Goal: Navigation & Orientation: Find specific page/section

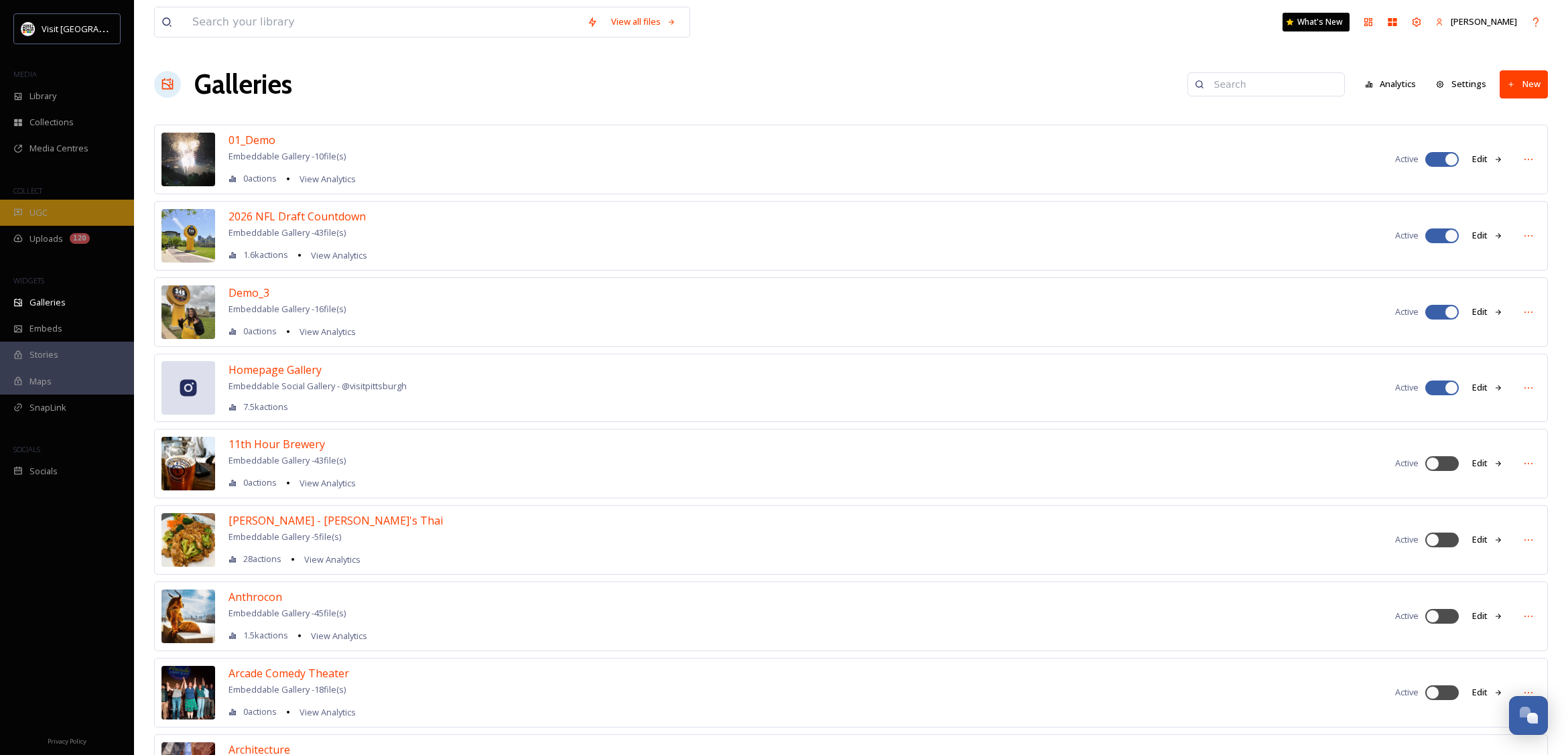
click at [25, 205] on div "UGC" at bounding box center [67, 213] width 134 height 27
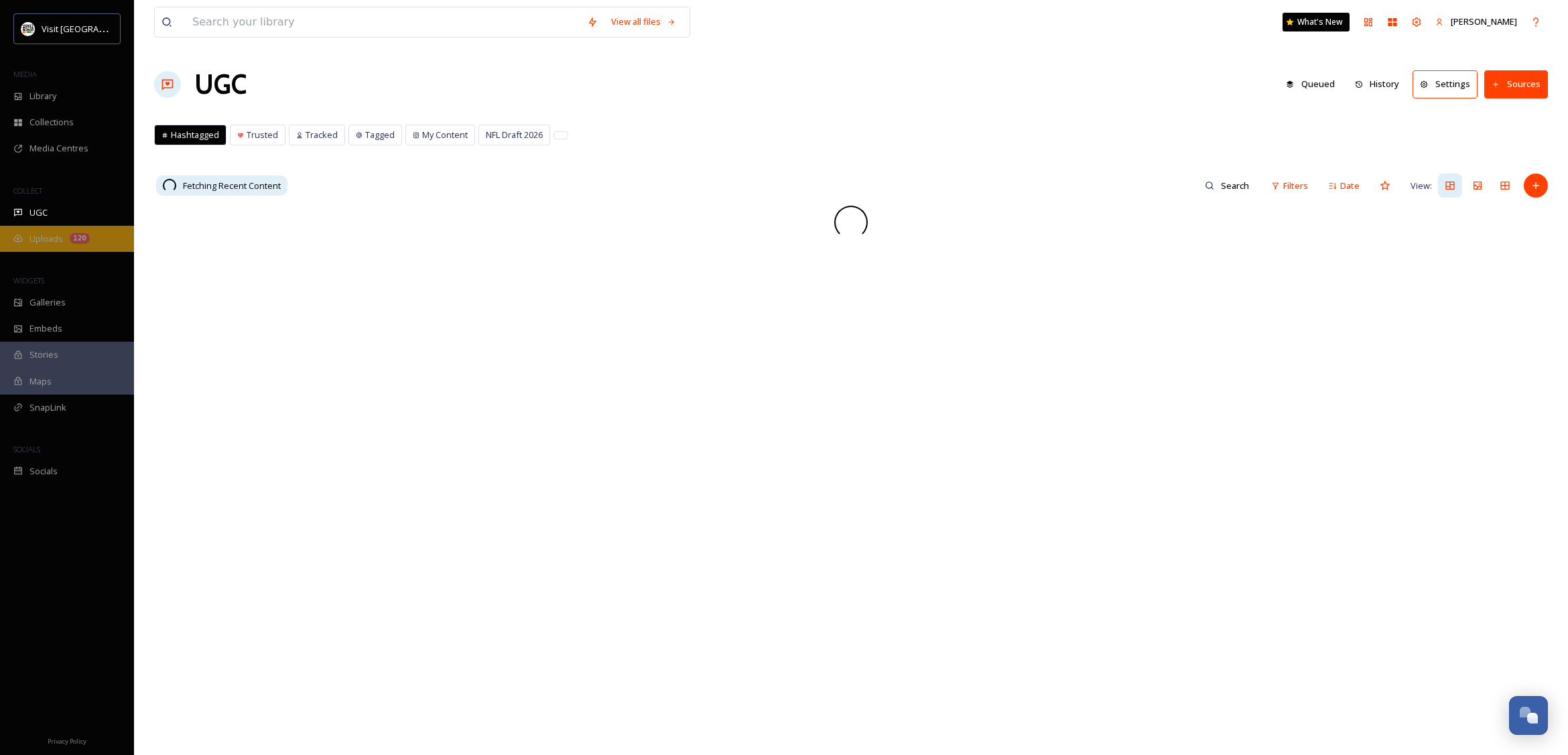
click at [31, 235] on span "Uploads" at bounding box center [46, 239] width 33 height 12
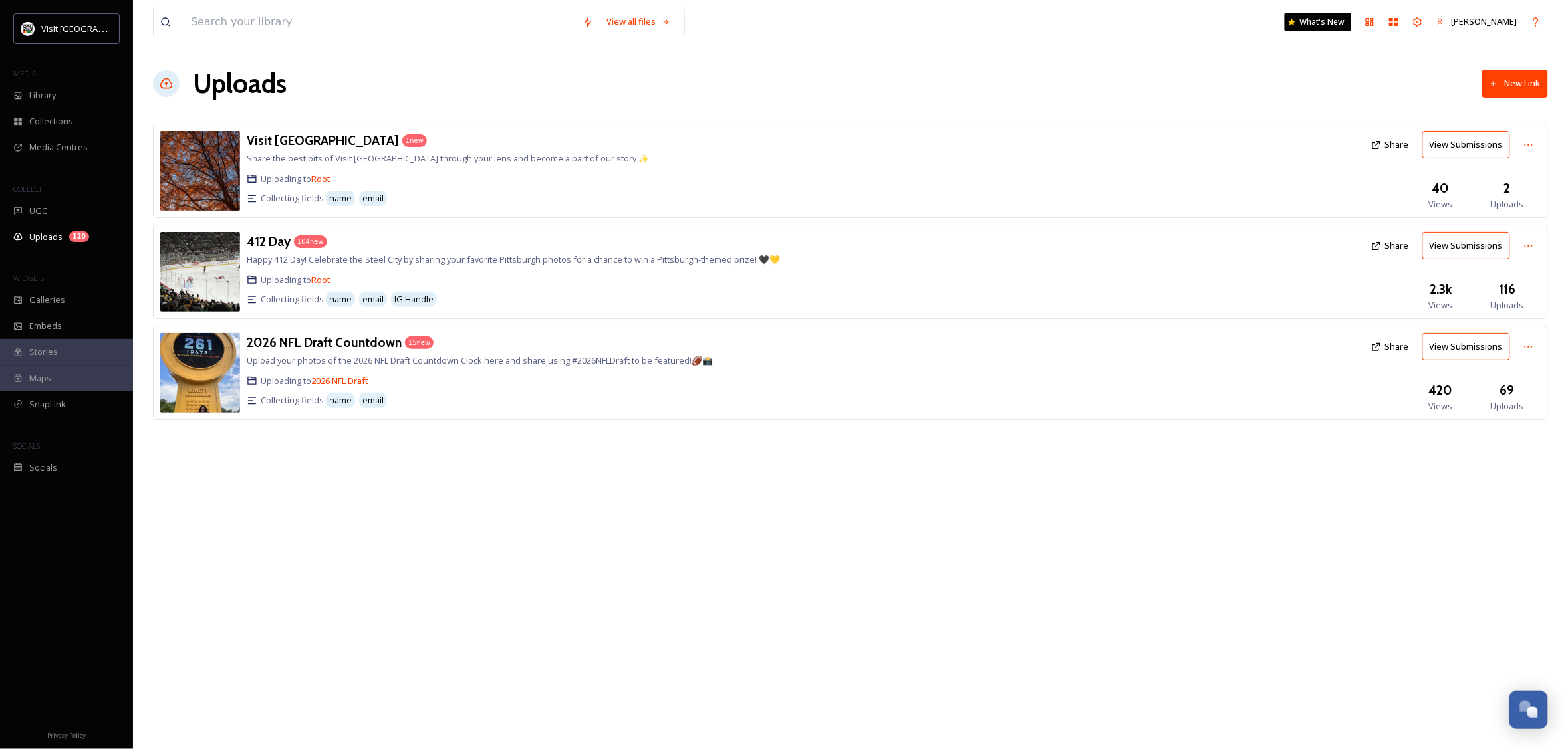
click at [210, 173] on img at bounding box center [200, 170] width 80 height 80
click at [197, 399] on img at bounding box center [200, 372] width 80 height 80
click at [189, 180] on img at bounding box center [200, 170] width 80 height 80
click at [216, 169] on img at bounding box center [200, 170] width 80 height 80
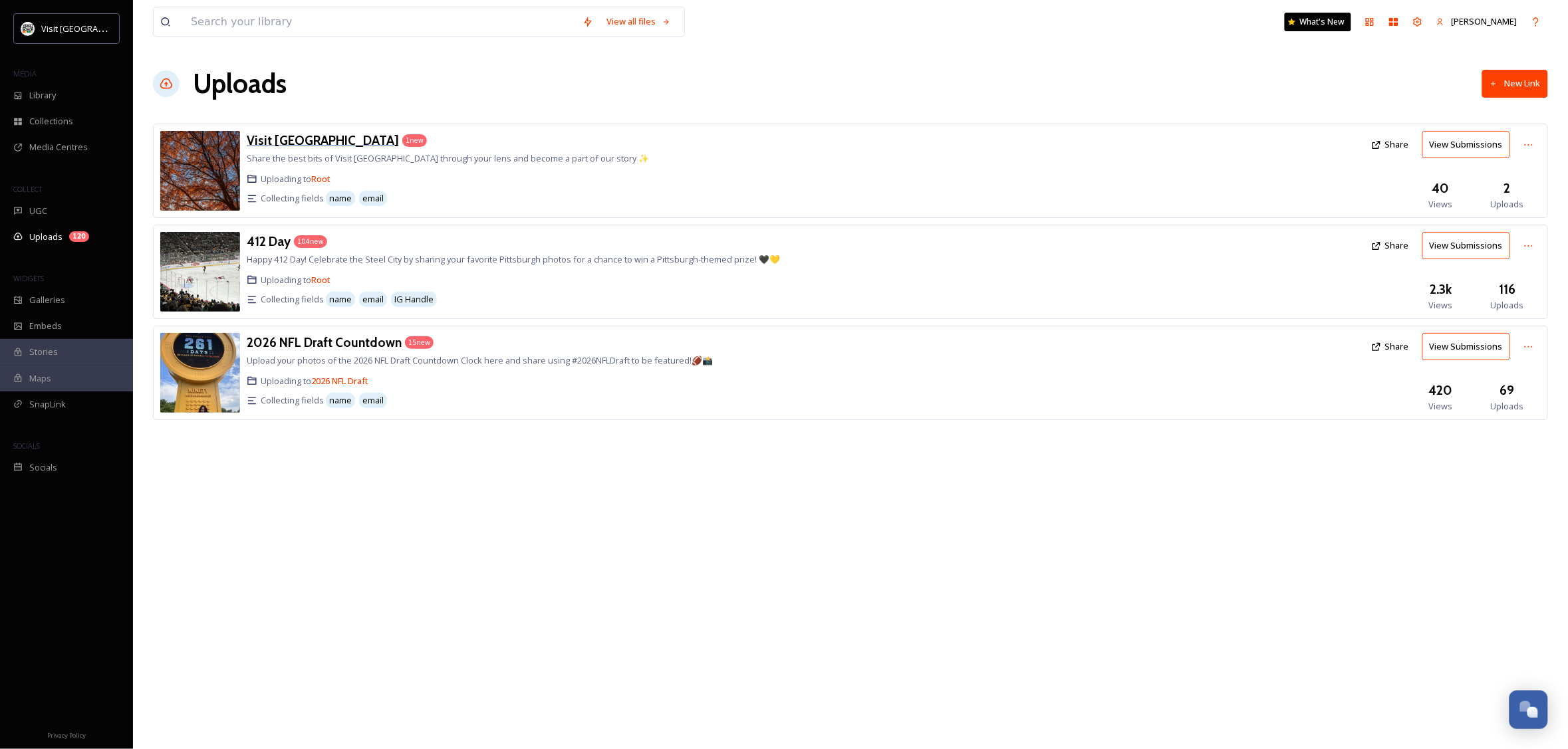
click at [303, 134] on h3 "Visit [GEOGRAPHIC_DATA]" at bounding box center [322, 140] width 152 height 16
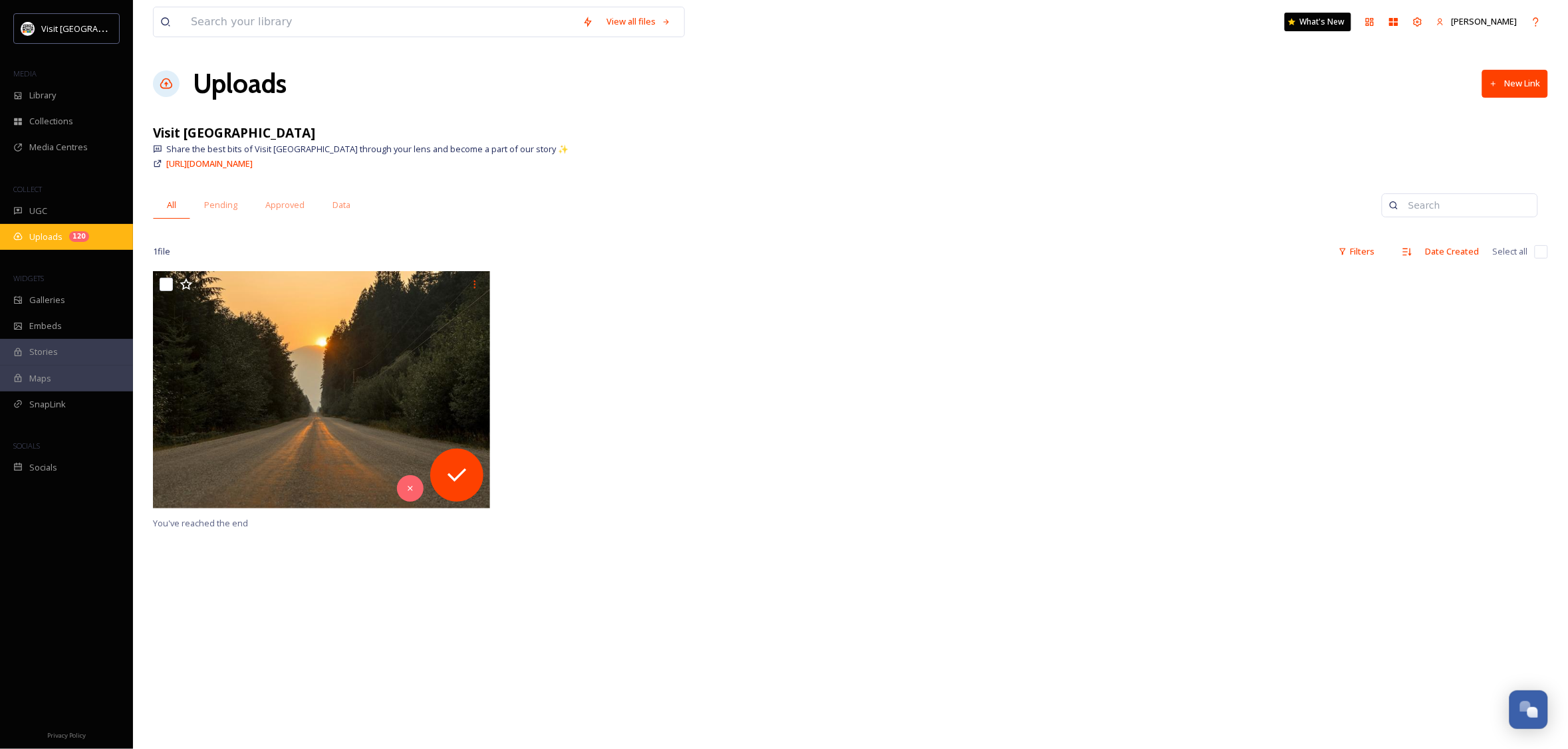
click at [40, 236] on span "Uploads" at bounding box center [46, 237] width 33 height 12
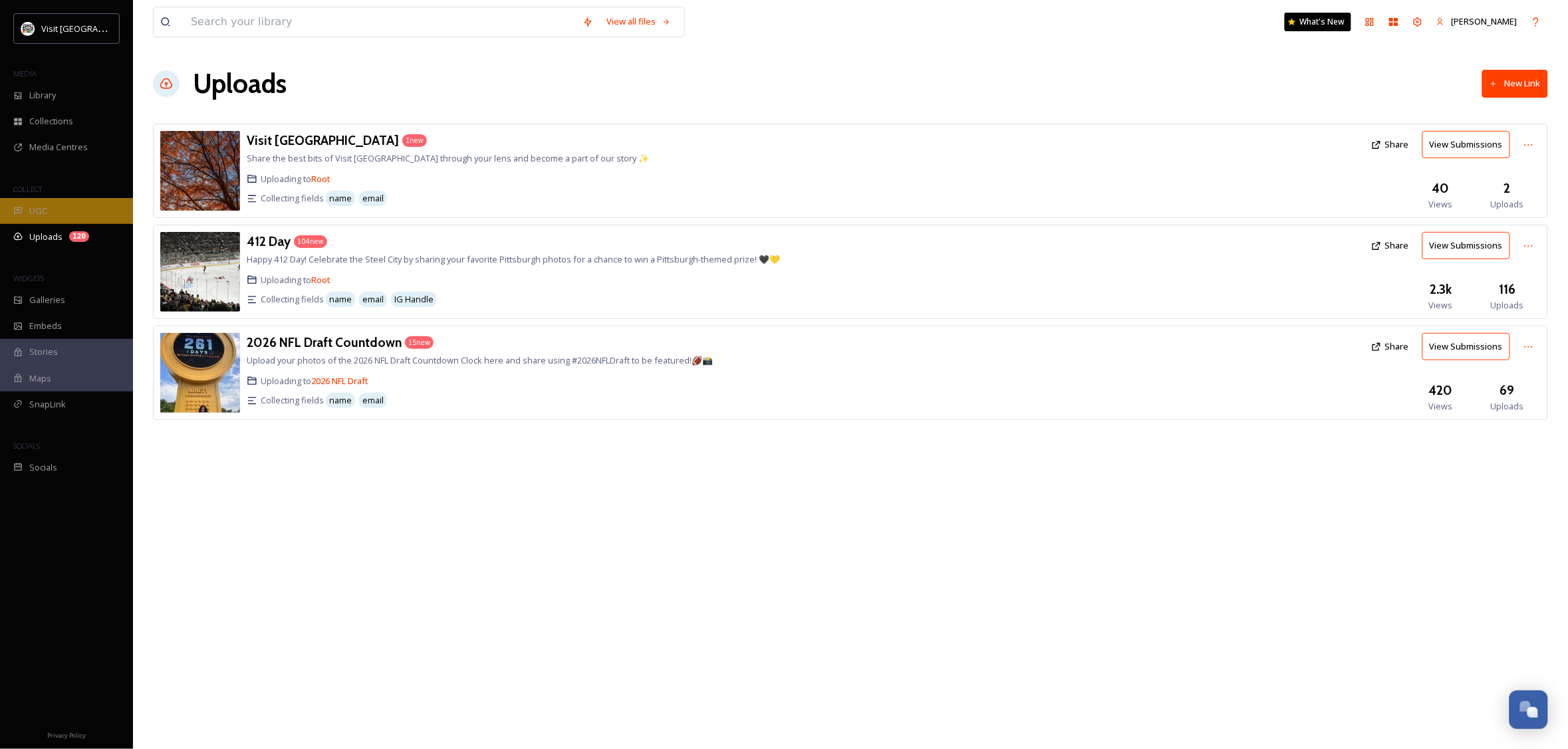
click at [35, 213] on span "UGC" at bounding box center [39, 210] width 18 height 12
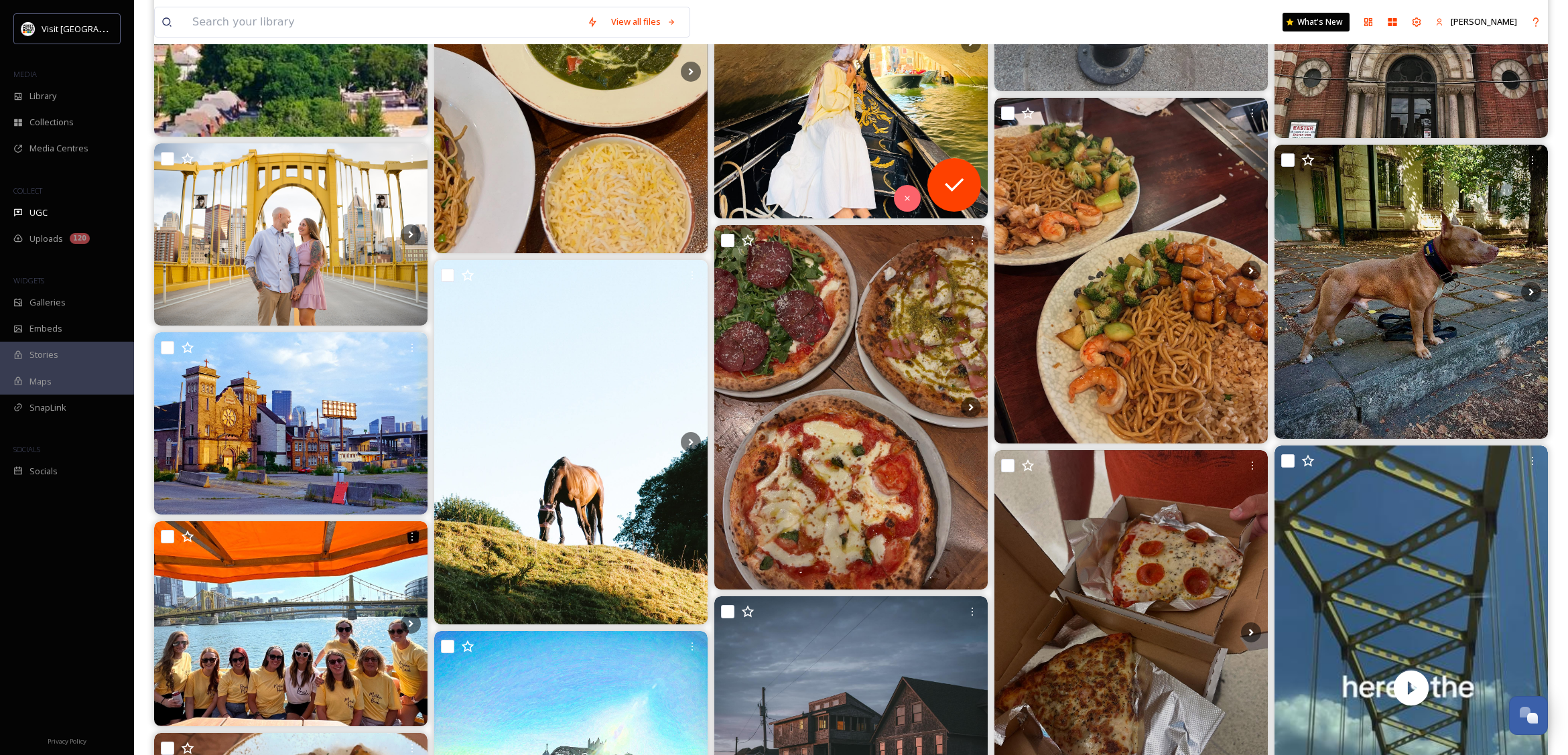
scroll to position [7287, 0]
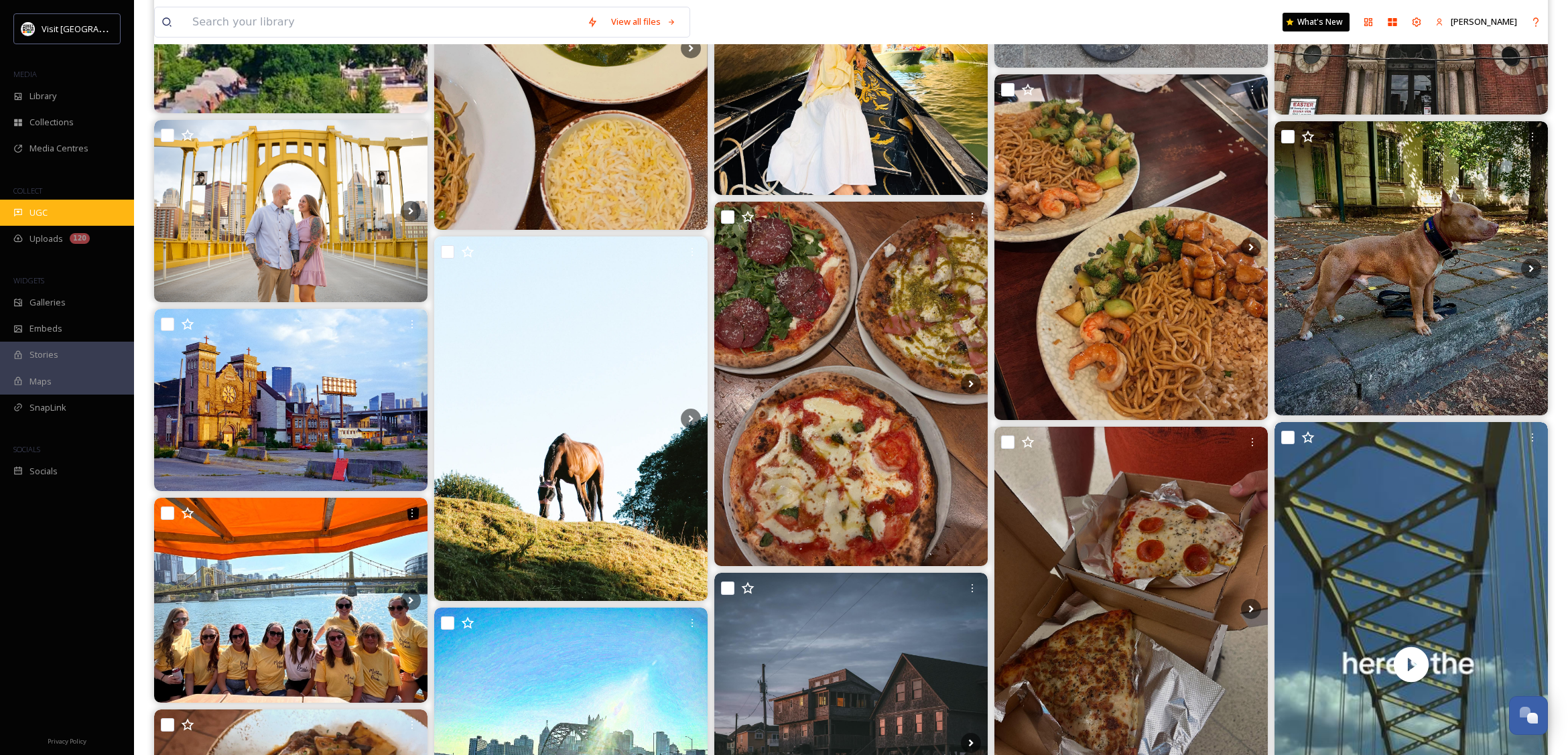
click at [36, 203] on div "UGC" at bounding box center [67, 213] width 134 height 27
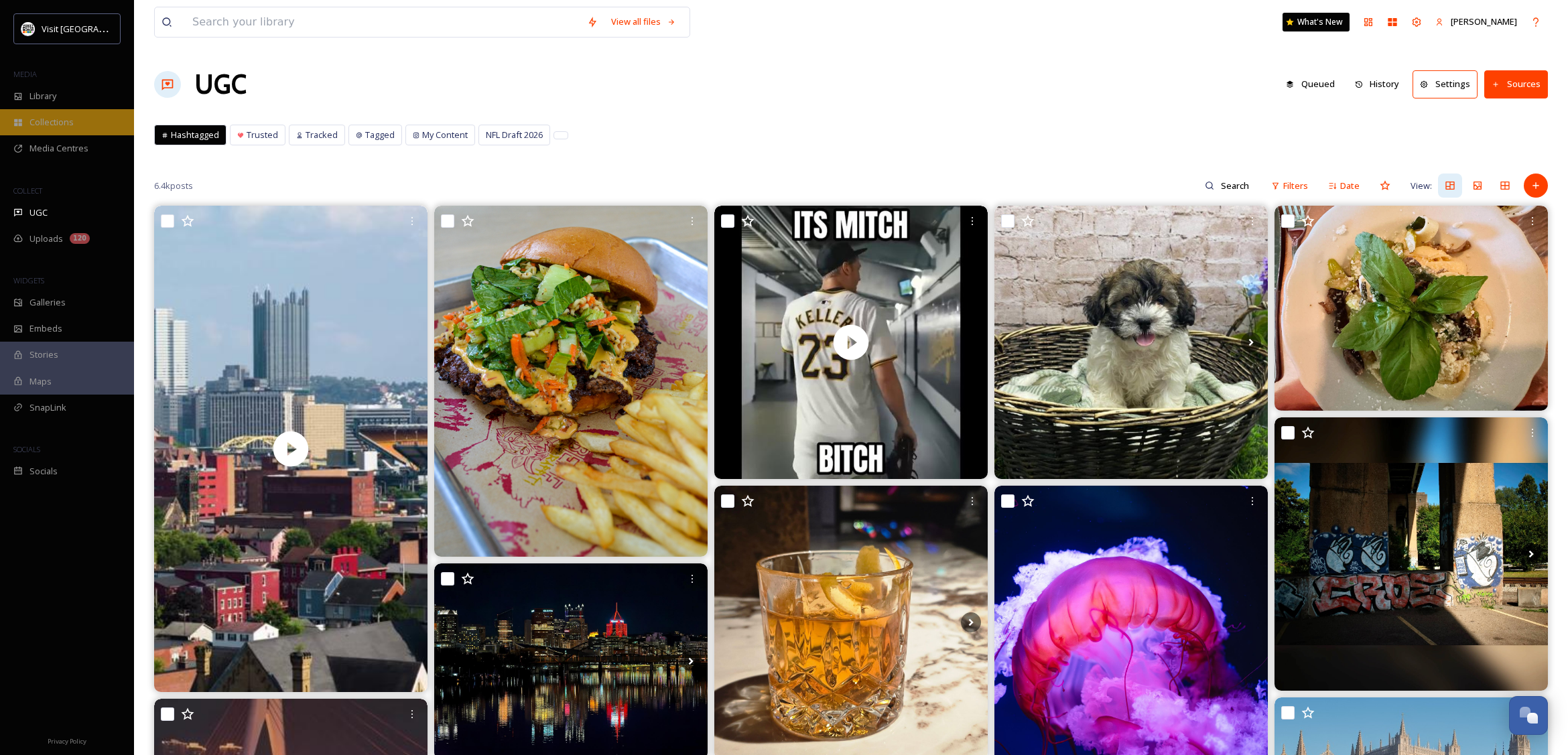
click at [46, 122] on span "Collections" at bounding box center [51, 122] width 44 height 12
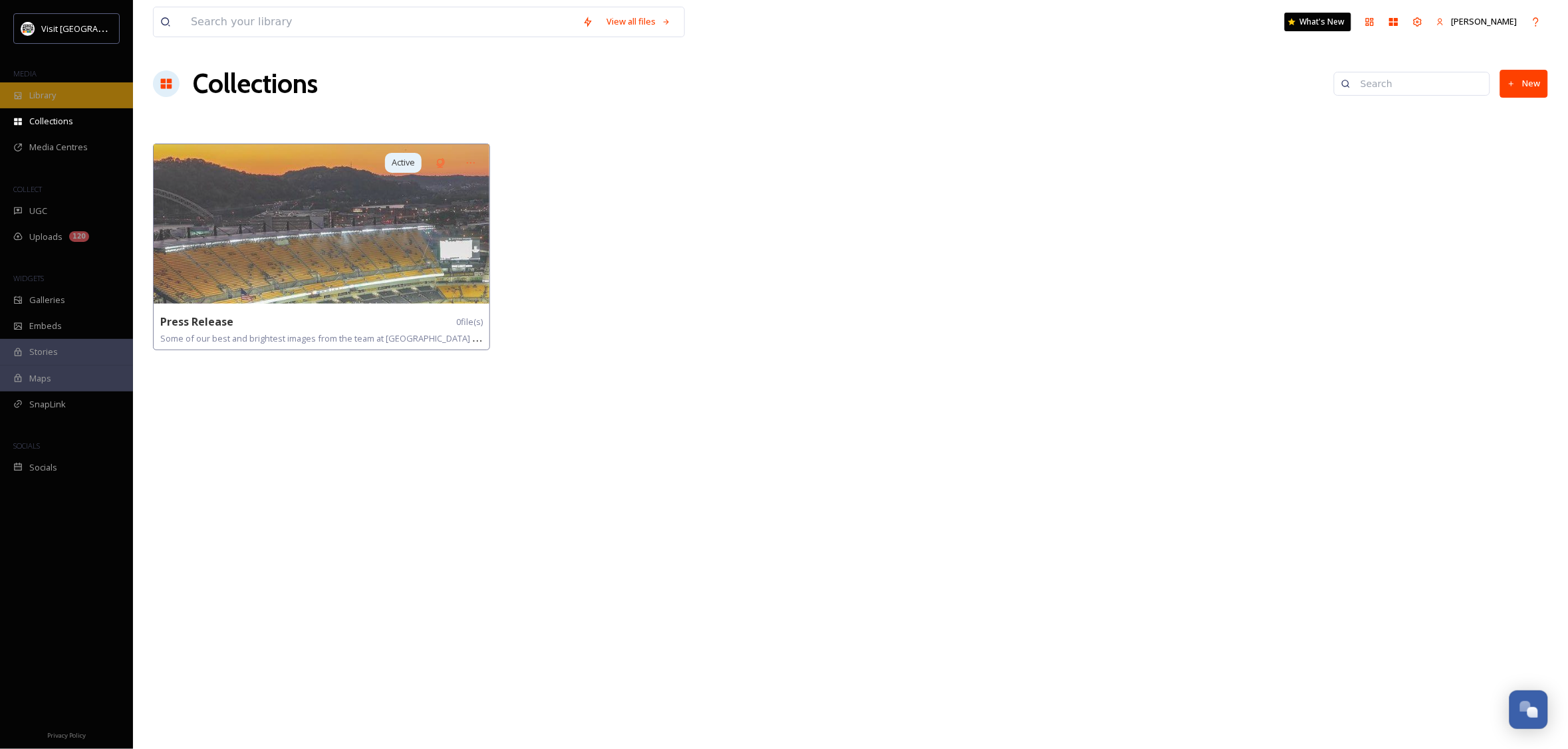
click at [41, 90] on span "Library" at bounding box center [43, 95] width 26 height 12
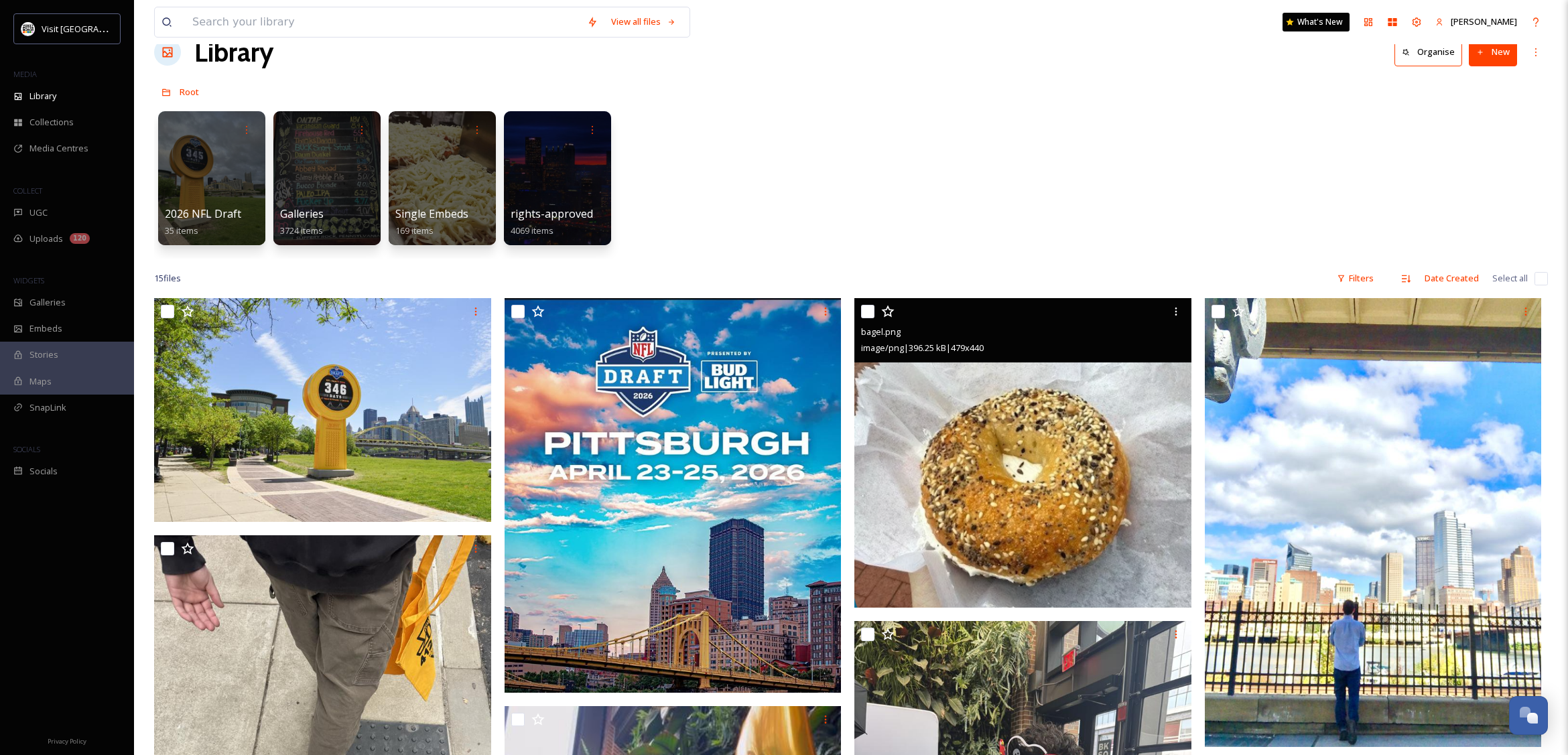
scroll to position [23, 0]
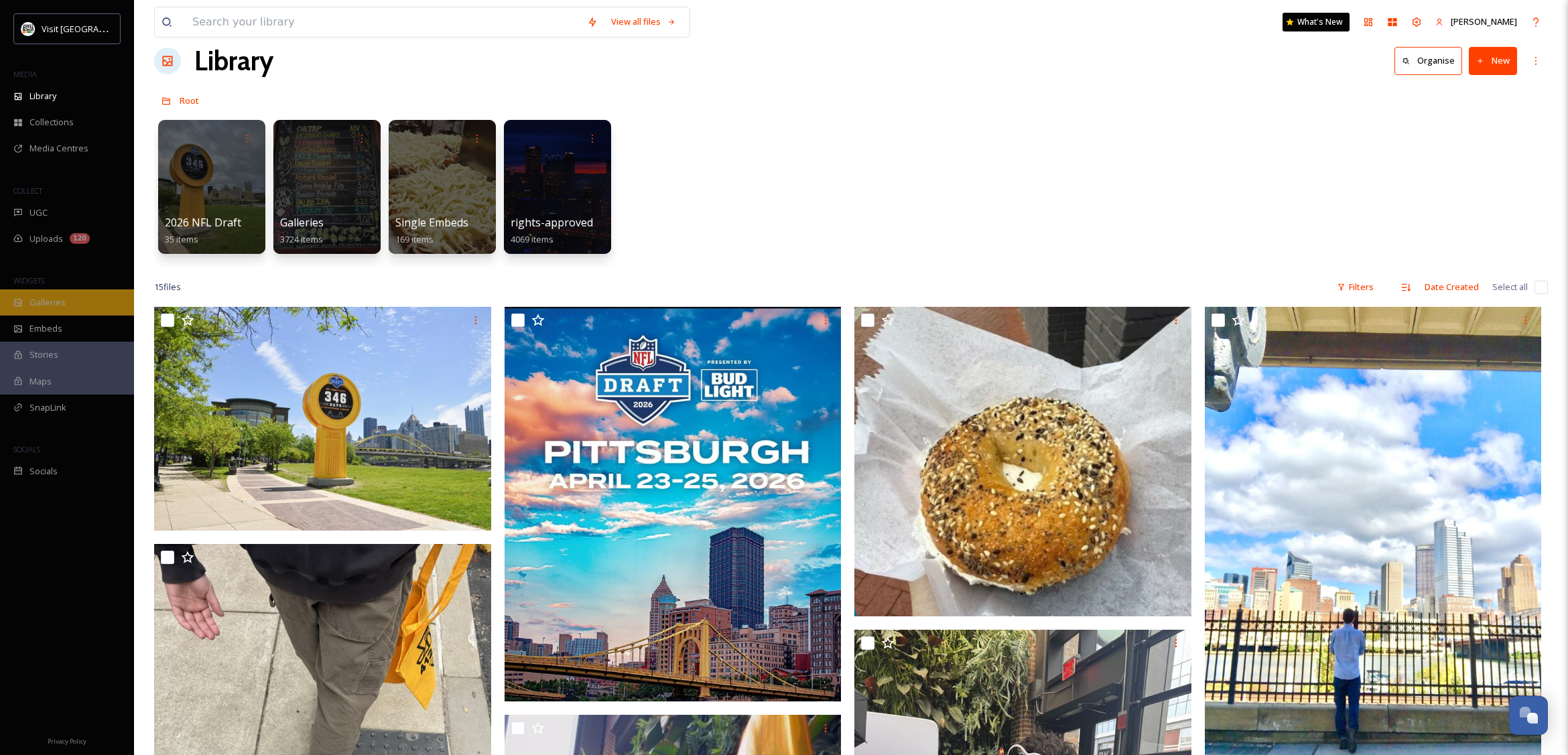
click at [51, 306] on span "Galleries" at bounding box center [48, 302] width 36 height 12
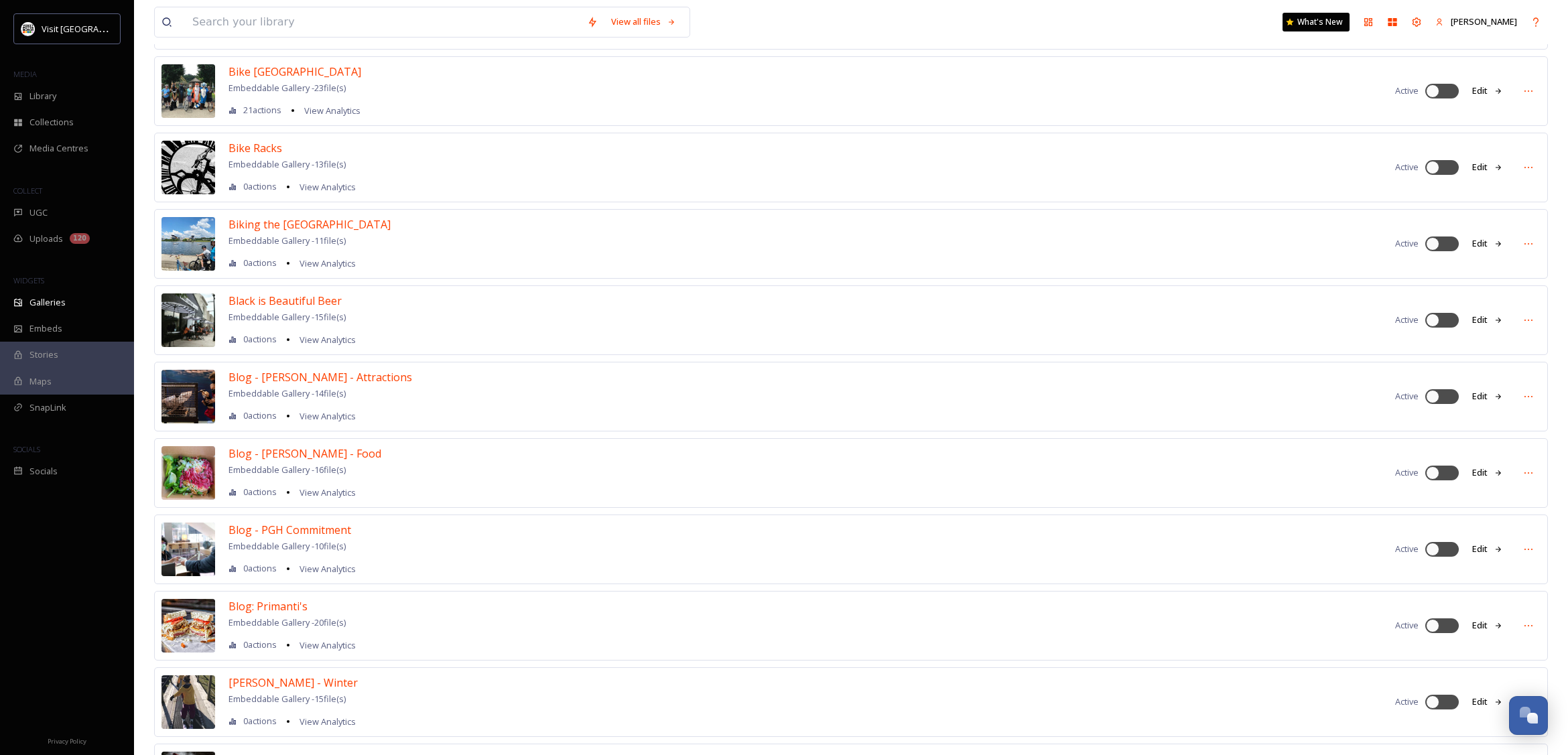
scroll to position [1005, 0]
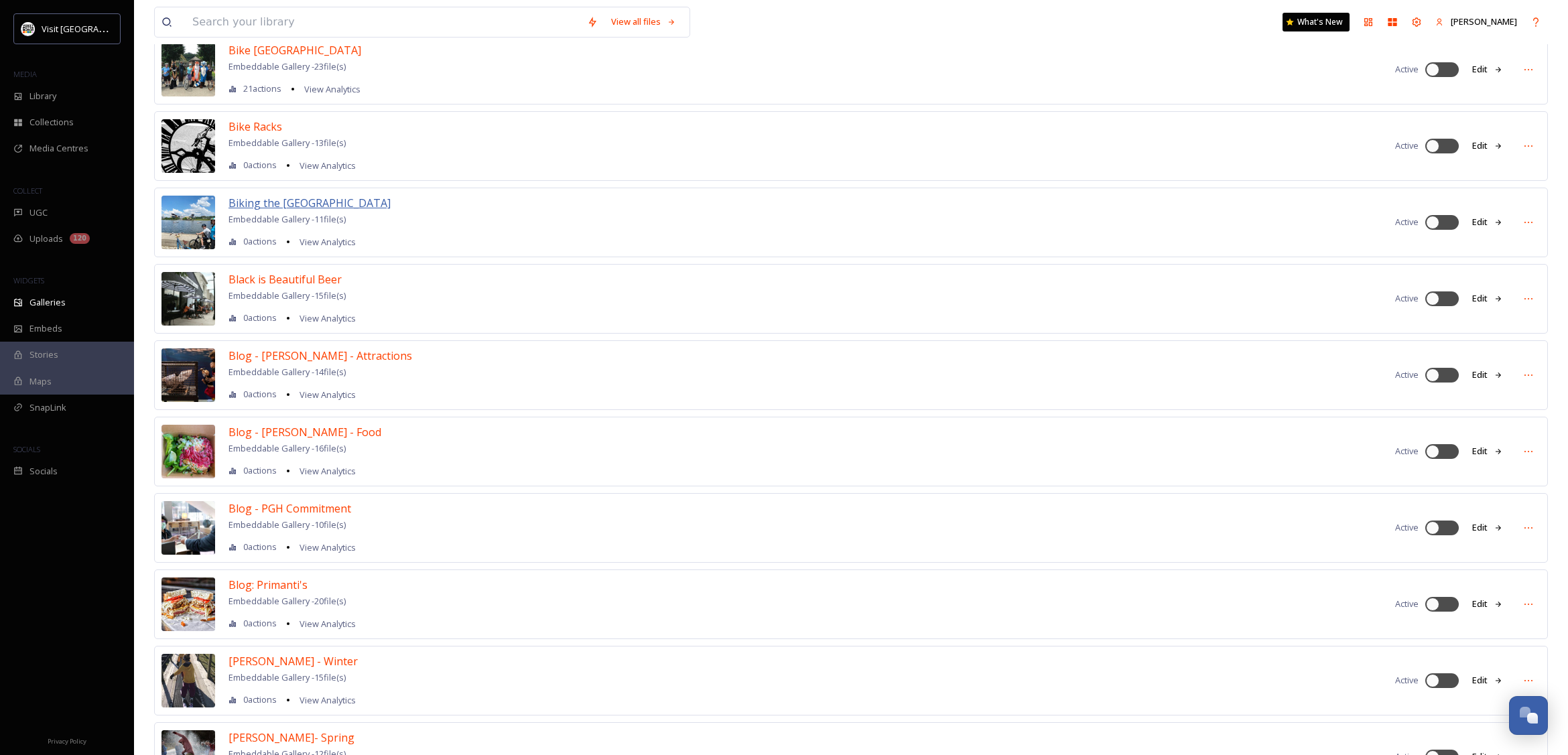
click at [287, 209] on span "Biking the [GEOGRAPHIC_DATA]" at bounding box center [310, 203] width 162 height 15
